Goal: Task Accomplishment & Management: Manage account settings

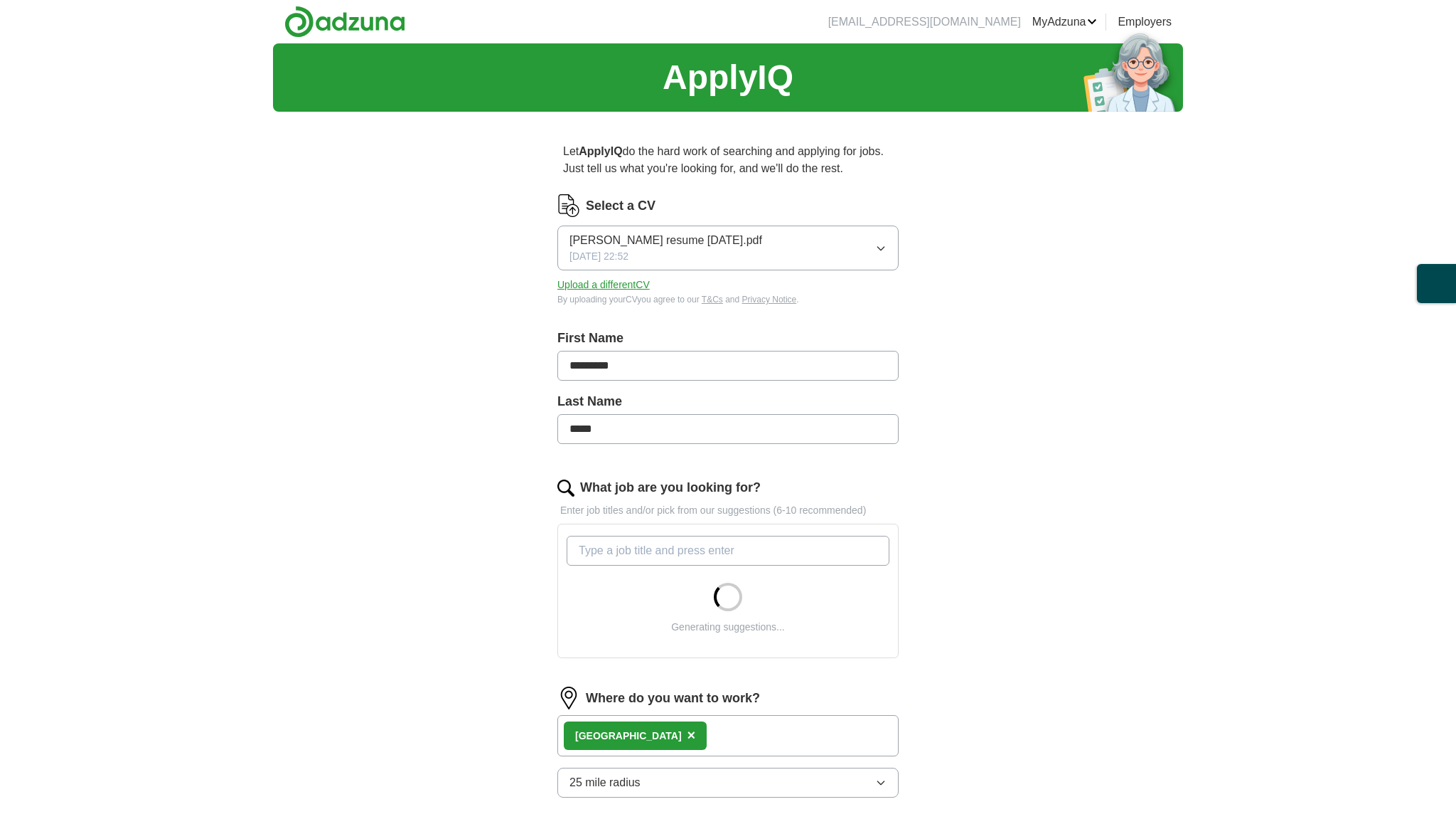
click at [873, 247] on button "[PERSON_NAME] resume [DATE].pdf [DATE] 22:52" at bounding box center [728, 247] width 341 height 45
click at [943, 276] on div "Let ApplyIQ do the hard work of searching and applying for jobs. Just tell us w…" at bounding box center [728, 600] width 455 height 954
click at [649, 284] on button "Upload a different CV" at bounding box center [604, 285] width 93 height 15
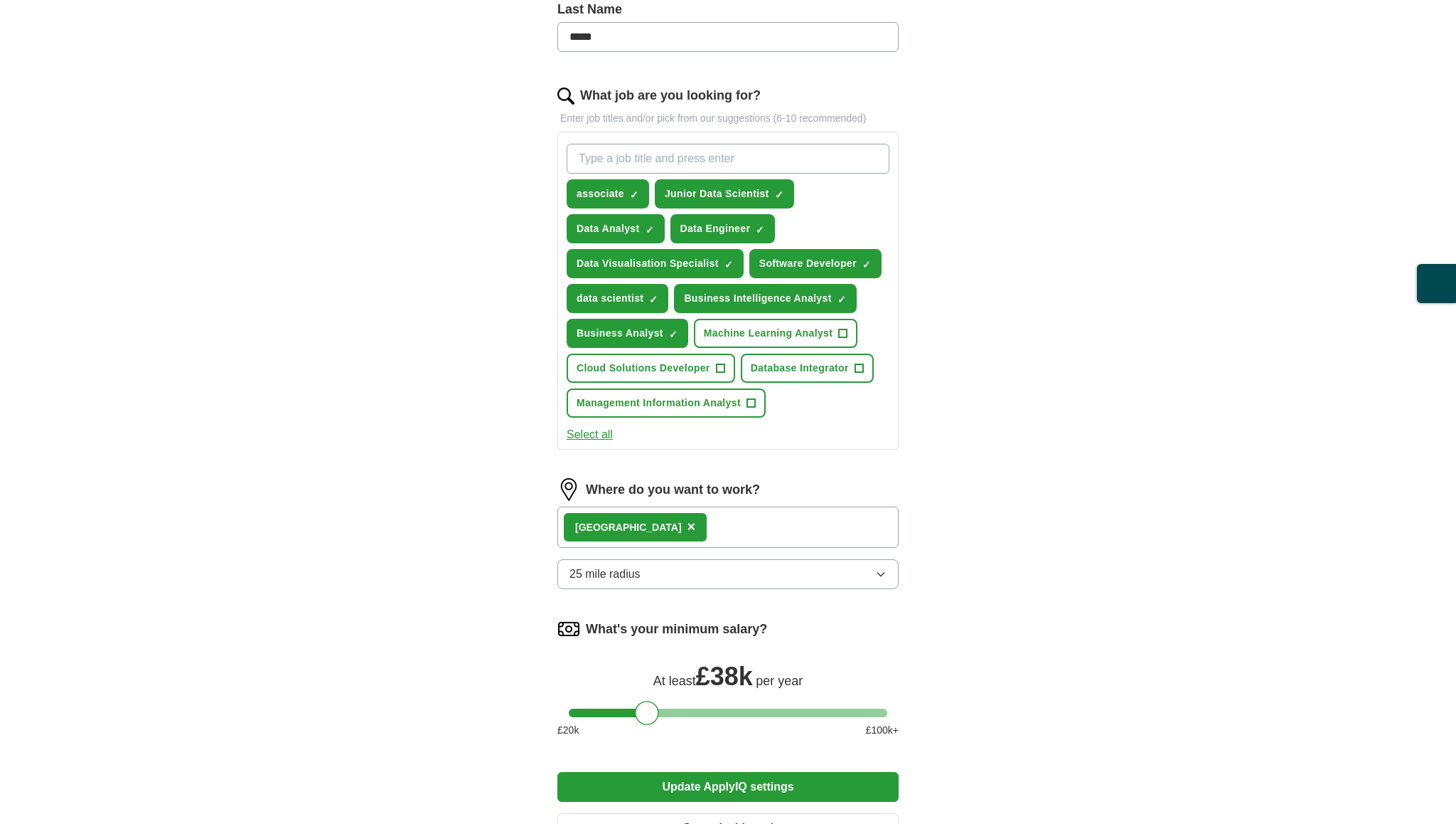
scroll to position [393, 0]
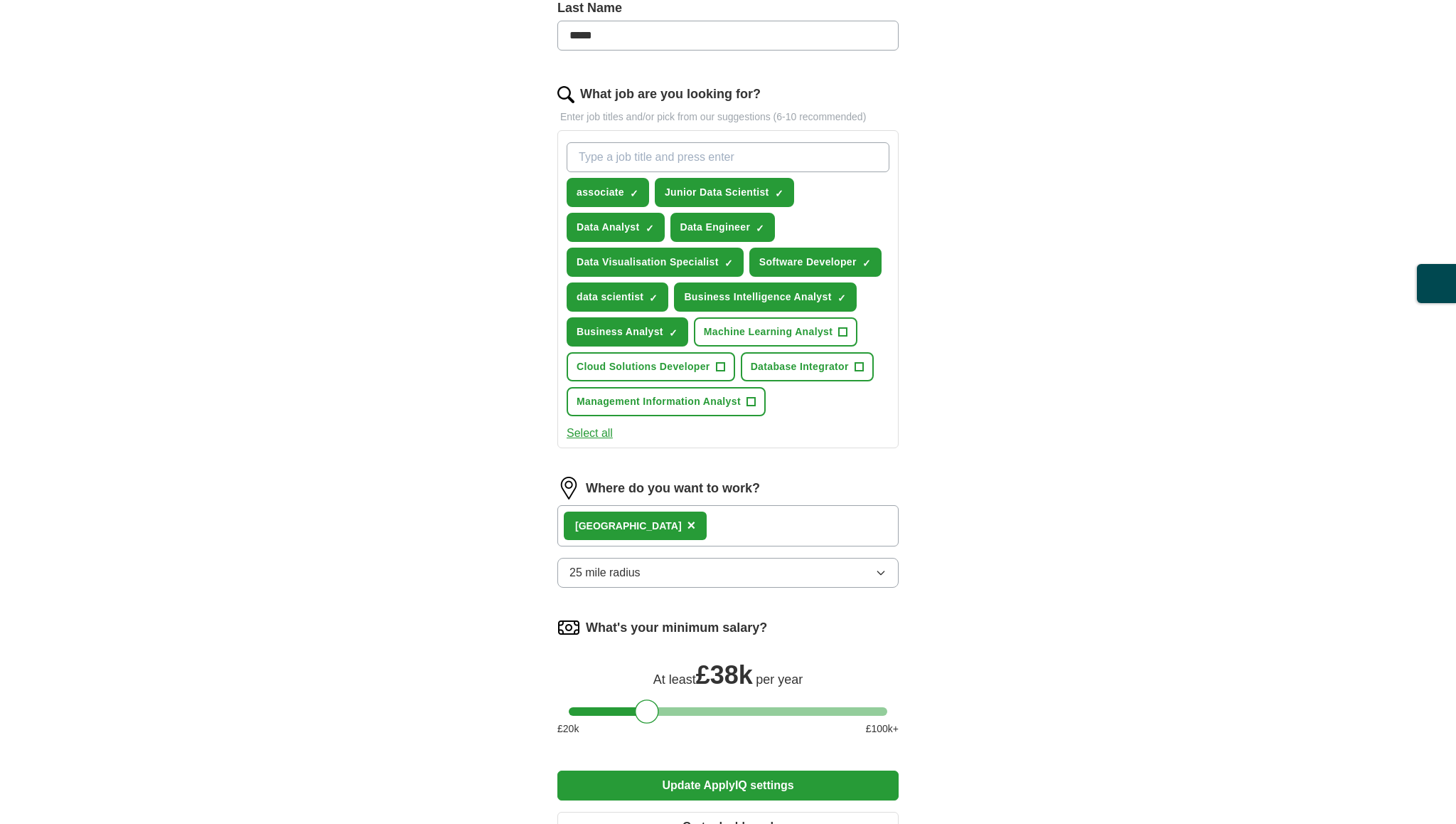
click at [694, 514] on div "Wembley ×" at bounding box center [728, 526] width 341 height 42
click at [685, 524] on div "Wembley ×" at bounding box center [728, 526] width 341 height 42
click at [655, 709] on div at bounding box center [655, 711] width 25 height 25
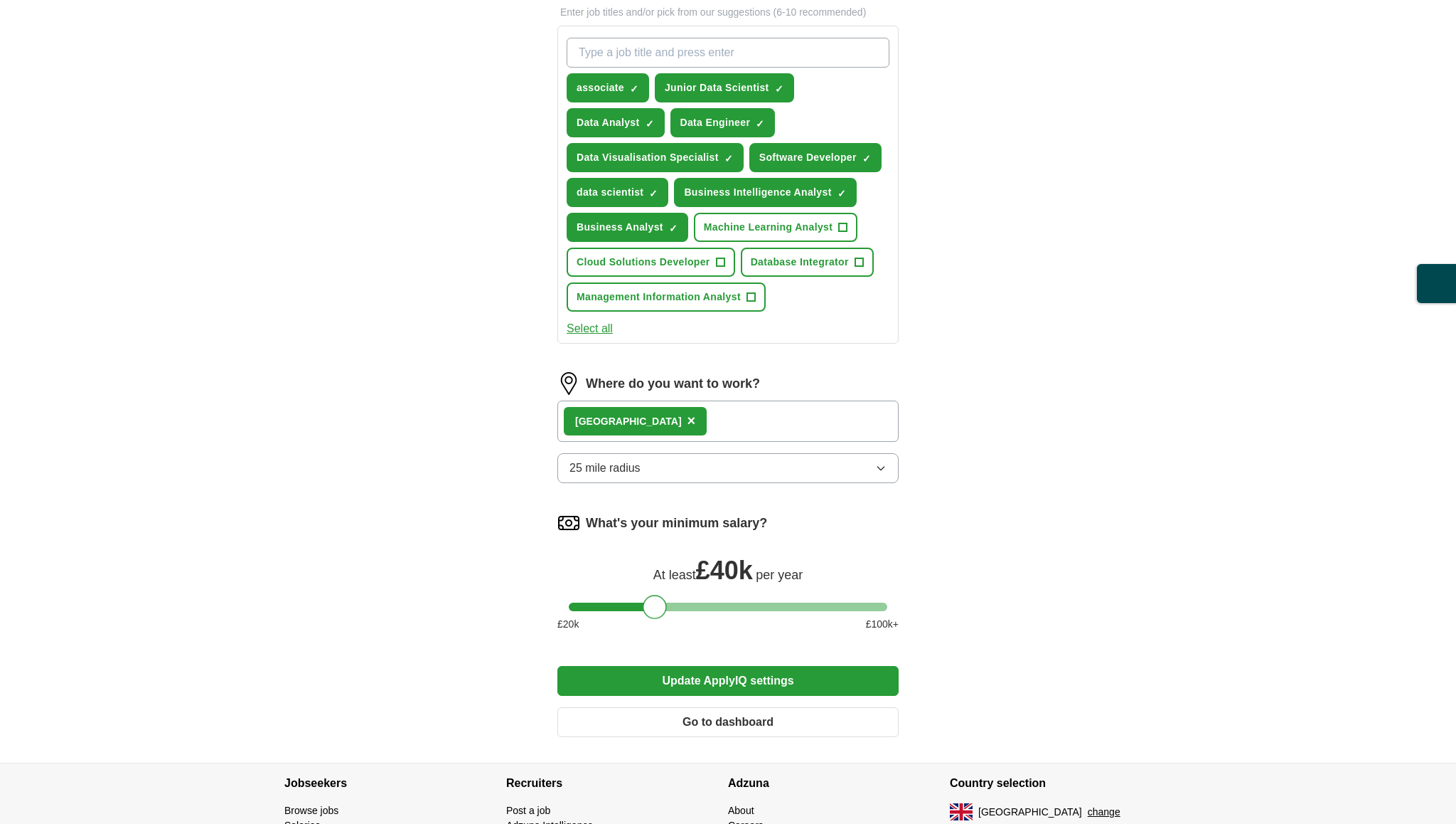
scroll to position [505, 0]
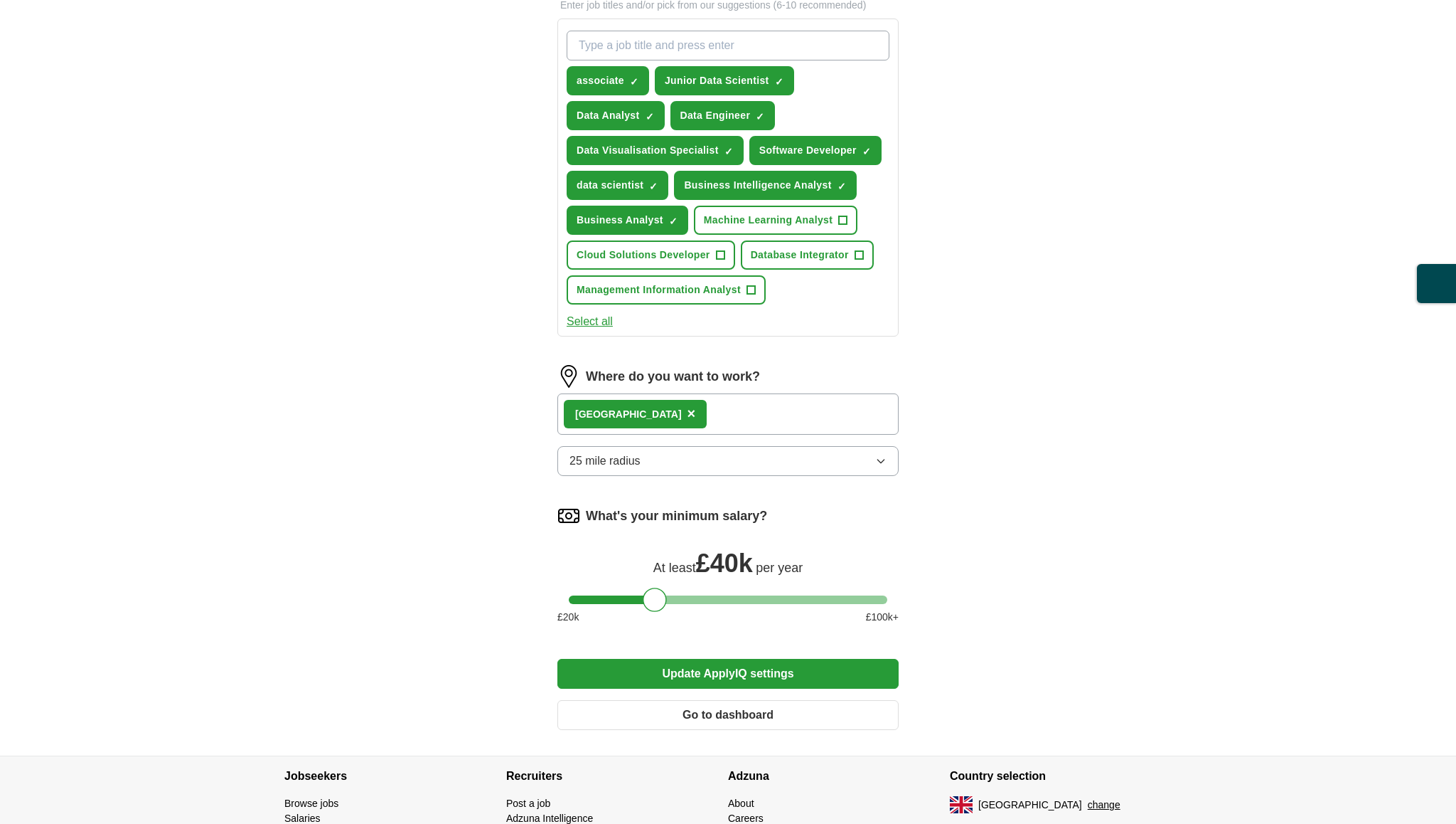
click at [741, 463] on button "25 mile radius" at bounding box center [728, 461] width 341 height 30
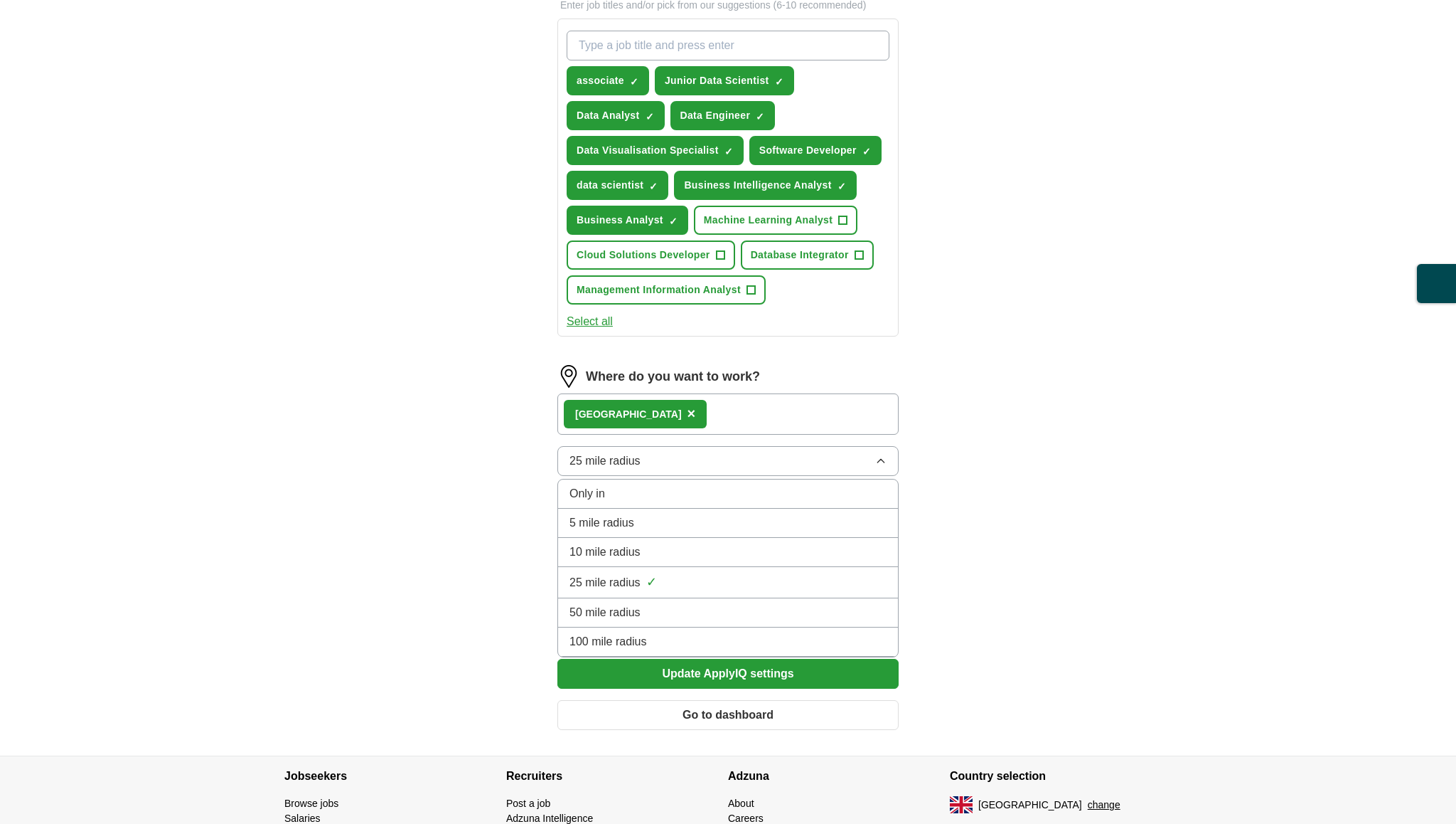
click at [963, 457] on div "ApplyIQ Let ApplyIQ do the hard work of searching and applying for jobs. Just t…" at bounding box center [727, 147] width 910 height 1217
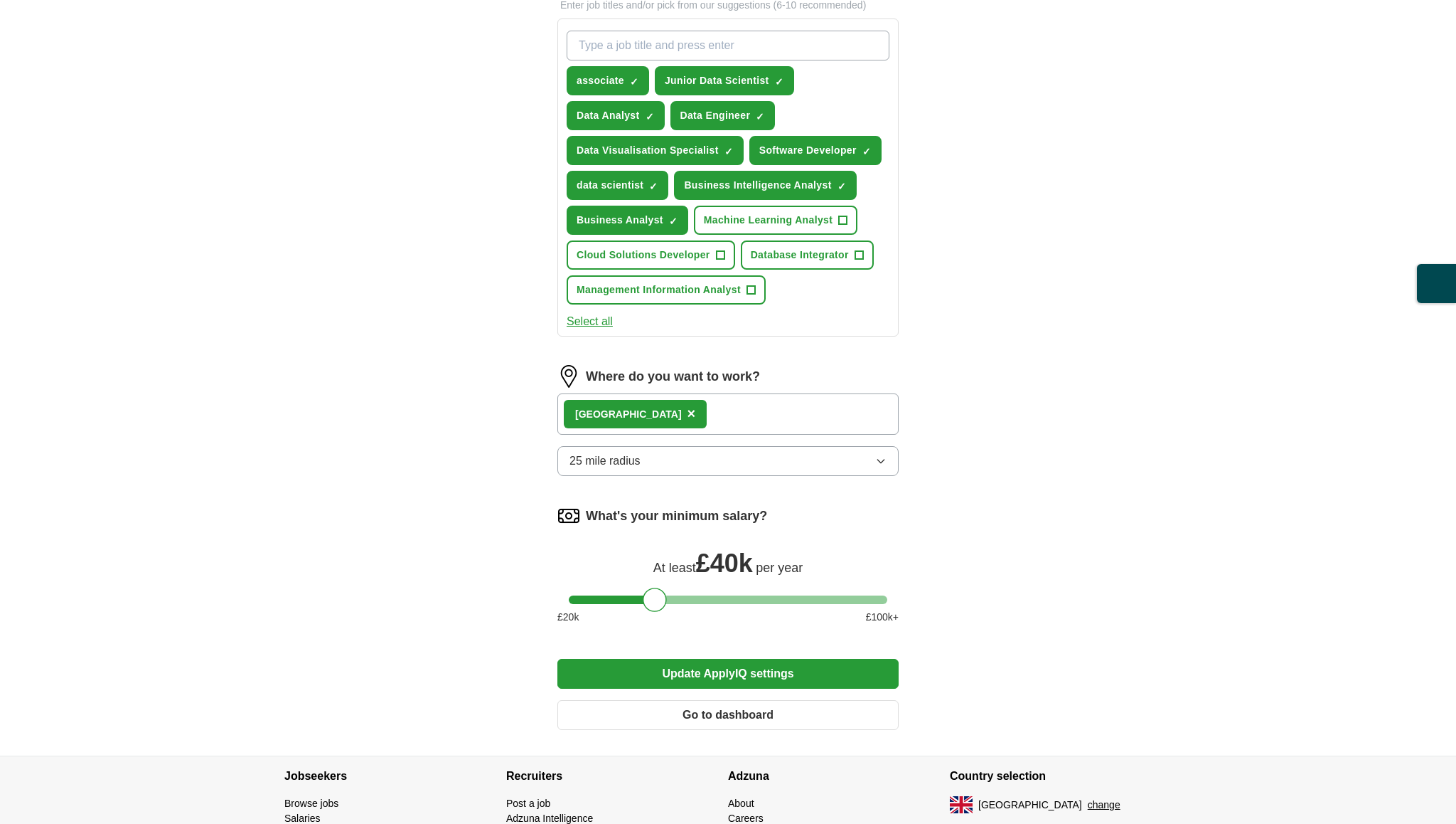
click at [756, 673] on button "Update ApplyIQ settings" at bounding box center [728, 673] width 341 height 30
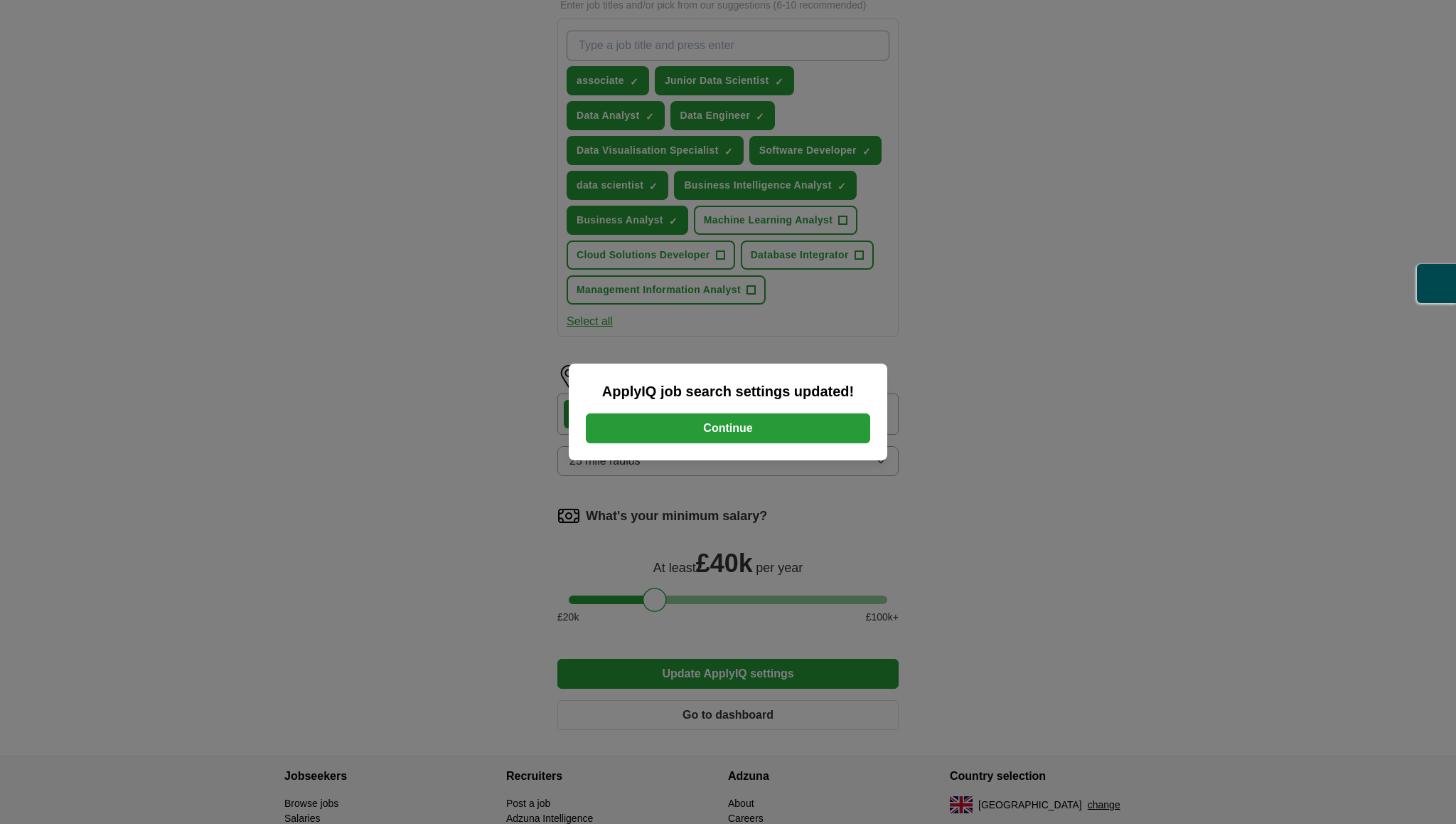
click at [813, 422] on button "Continue" at bounding box center [728, 428] width 284 height 30
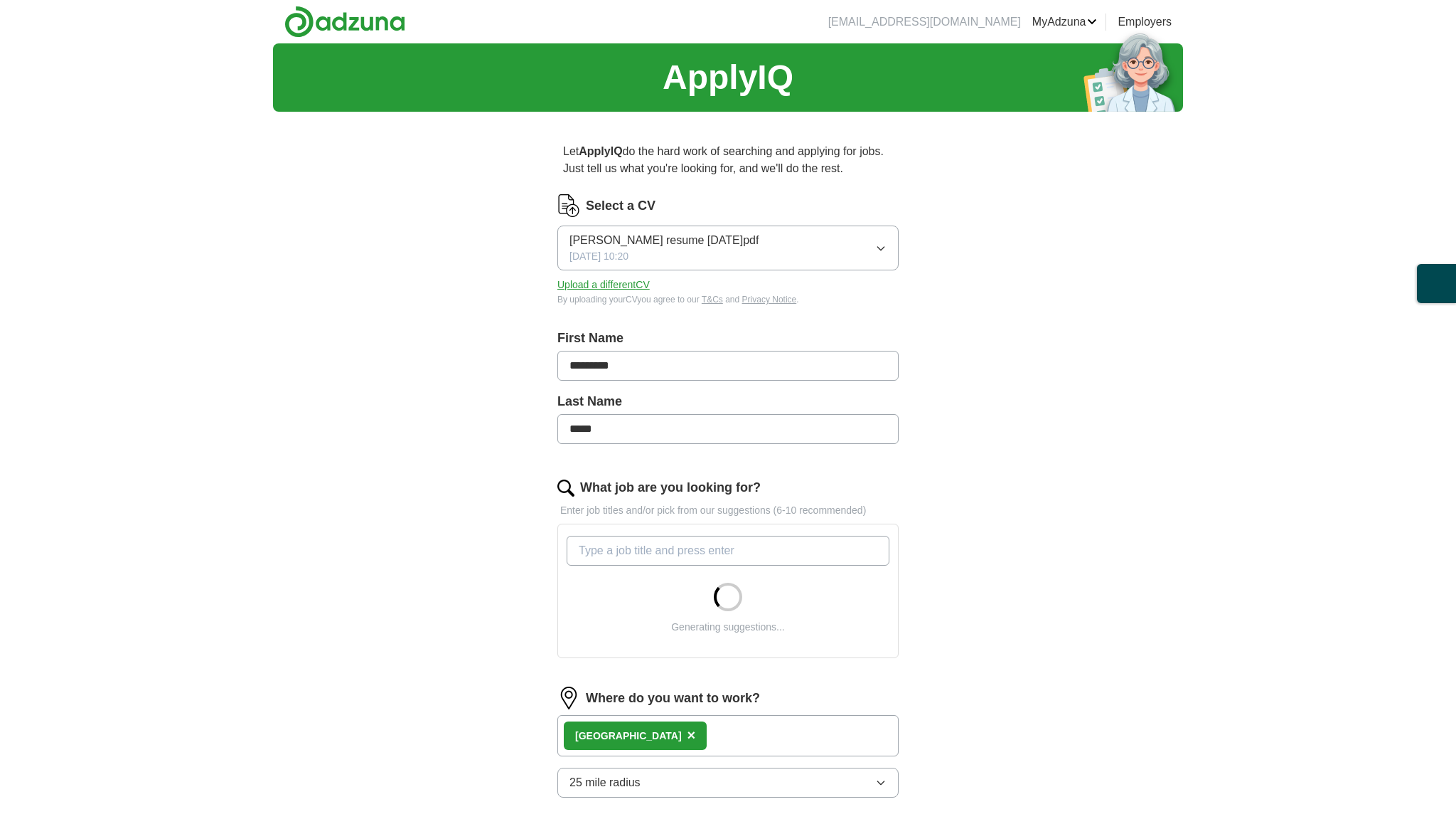
click at [1084, 28] on link "MyAdzuna" at bounding box center [1064, 22] width 65 height 17
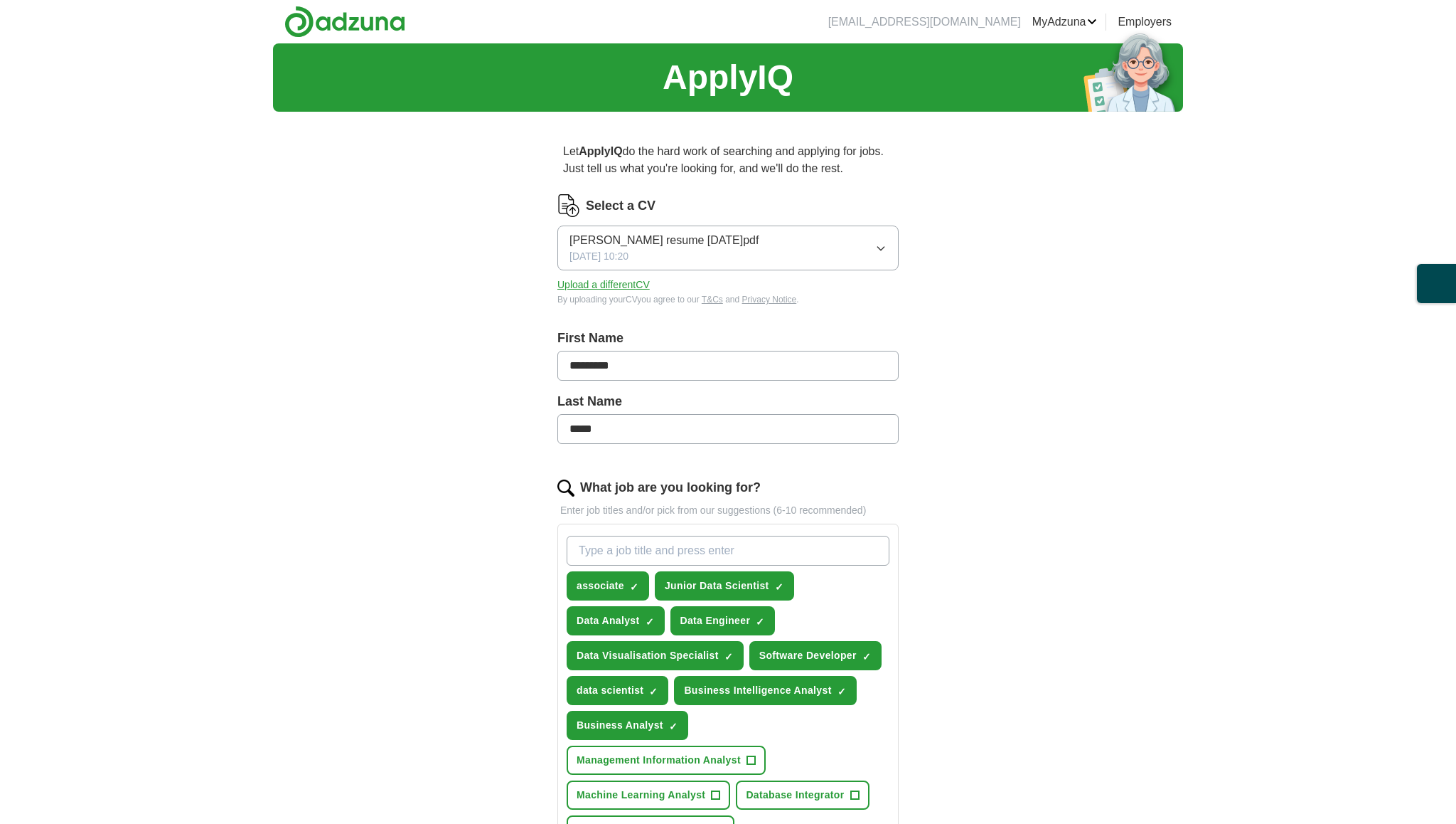
click at [0, 0] on link "Preferences" at bounding box center [0, 0] width 0 height 0
